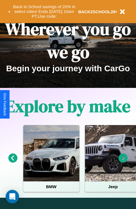
scroll to position [87, 0]
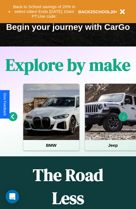
click at [123, 120] on icon at bounding box center [123, 116] width 9 height 9
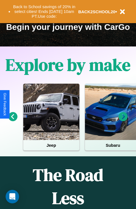
click at [123, 120] on icon at bounding box center [123, 116] width 9 height 9
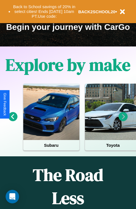
click at [13, 120] on icon at bounding box center [12, 116] width 9 height 9
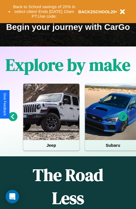
scroll to position [681, 0]
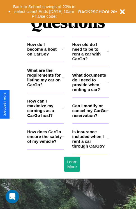
click at [46, 56] on h3 "How do I become a host on CarGo?" at bounding box center [44, 49] width 35 height 14
click at [108, 84] on icon at bounding box center [108, 82] width 1 height 4
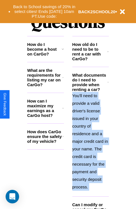
scroll to position [693, 0]
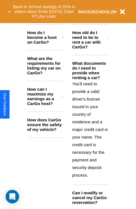
click at [108, 199] on icon at bounding box center [108, 197] width 2 height 4
click at [46, 132] on h3 "How does CarGo ensure the safety of my vehicle?" at bounding box center [44, 124] width 35 height 14
click at [91, 49] on h3 "How old do I need to be to rent a car with CarGo?" at bounding box center [90, 39] width 35 height 19
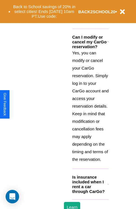
click at [91, 193] on h3 "Is insurance included when I rent a car through CarGo?" at bounding box center [90, 183] width 35 height 19
